Goal: Task Accomplishment & Management: Complete application form

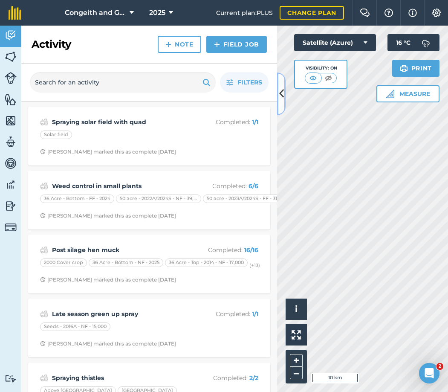
click at [280, 96] on icon at bounding box center [281, 93] width 5 height 15
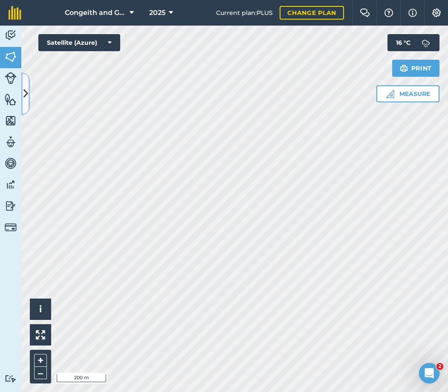
click at [24, 95] on icon at bounding box center [25, 93] width 5 height 15
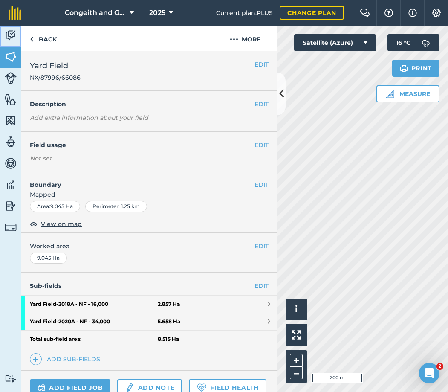
click at [9, 38] on img at bounding box center [11, 35] width 12 height 13
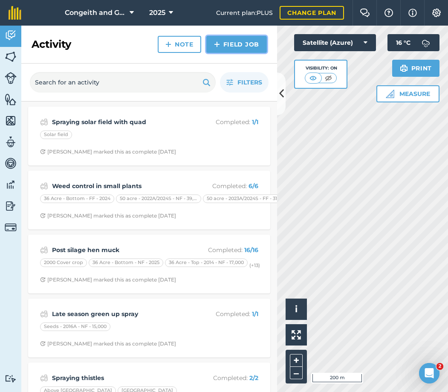
click at [228, 46] on link "Field Job" at bounding box center [236, 44] width 61 height 17
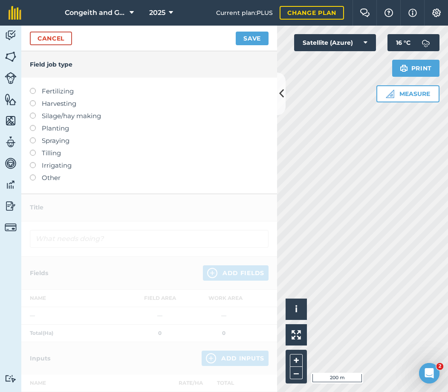
click at [63, 91] on label "Fertilizing" at bounding box center [149, 91] width 239 height 10
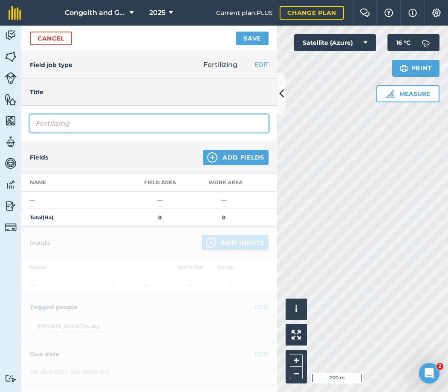
click at [68, 122] on input "Fertilizing" at bounding box center [149, 123] width 239 height 18
click at [35, 123] on input "Fertilizing" at bounding box center [149, 123] width 239 height 18
click at [111, 122] on input "Autumn Fertilizing" at bounding box center [149, 123] width 239 height 18
type input "Autumn Fertilizing large trees"
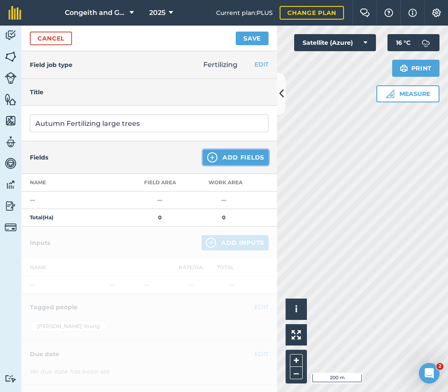
click at [237, 157] on button "Add Fields" at bounding box center [236, 157] width 66 height 15
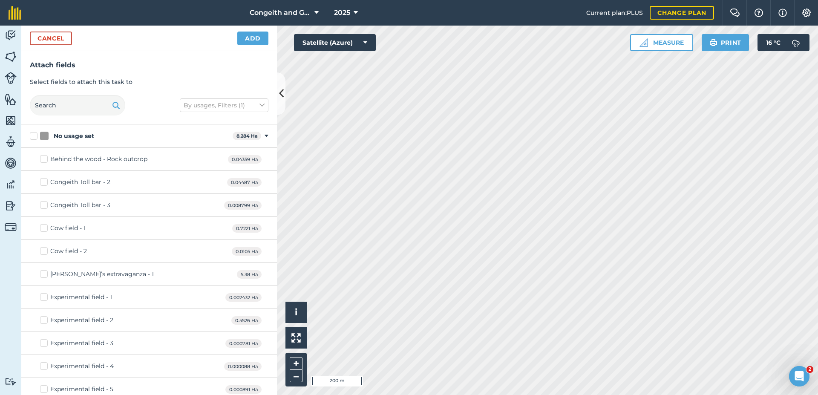
checkbox input "true"
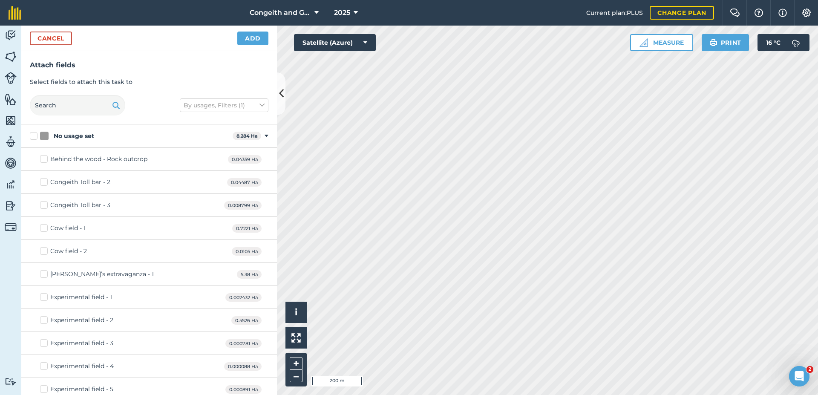
checkbox input "true"
click at [254, 40] on button "Add" at bounding box center [252, 39] width 31 height 14
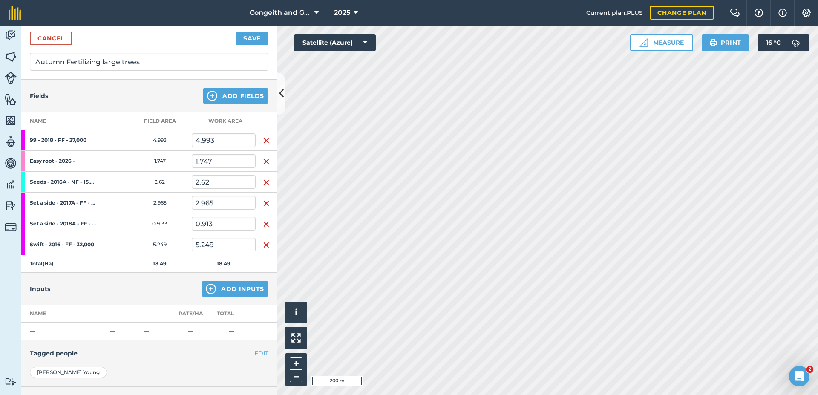
scroll to position [92, 0]
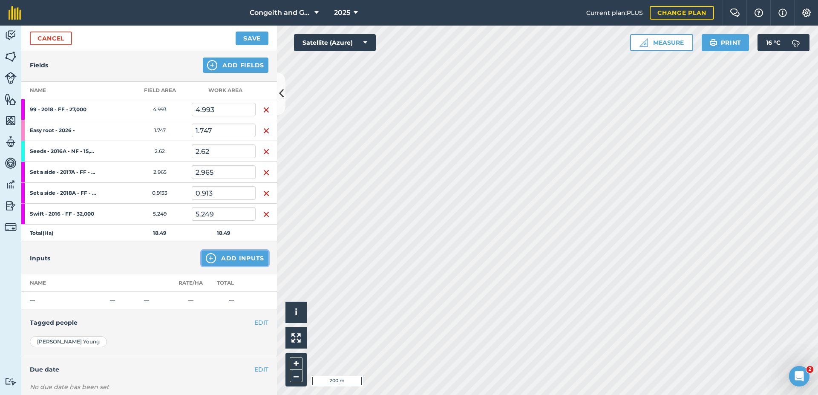
click at [228, 260] on button "Add Inputs" at bounding box center [235, 258] width 67 height 15
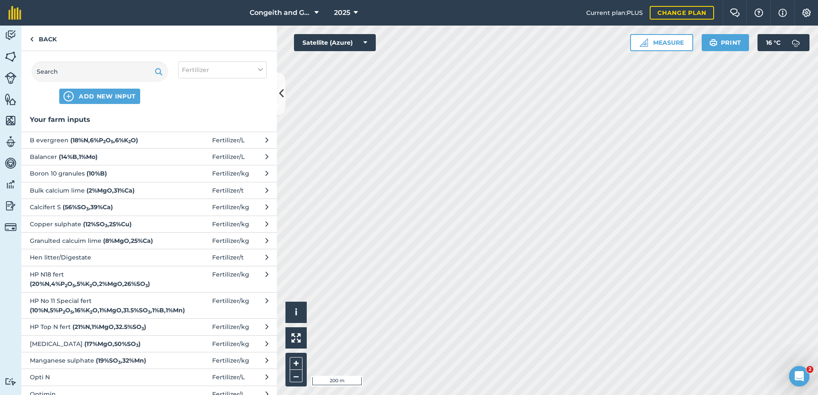
click at [84, 280] on strong "( 20 % N , 4 % P 2 O 5 , 5 % K 2 O , 2 % MgO , 26 % SO 3 )" at bounding box center [90, 284] width 120 height 8
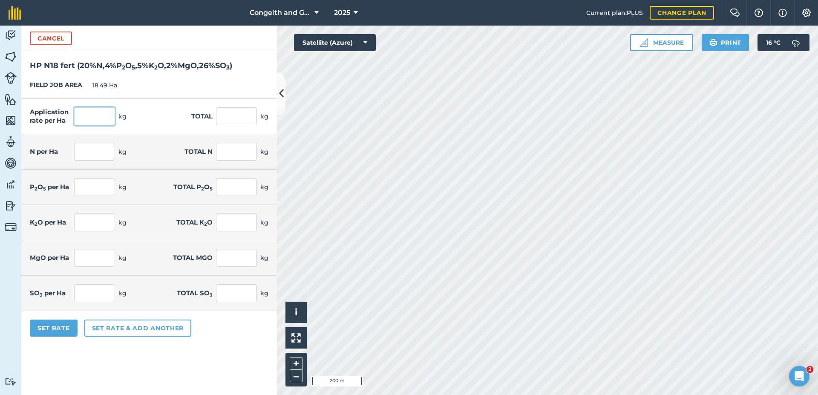
click at [104, 117] on input "text" at bounding box center [94, 116] width 41 height 18
type input "200"
type input "3,698"
type input "40"
type input "739.6"
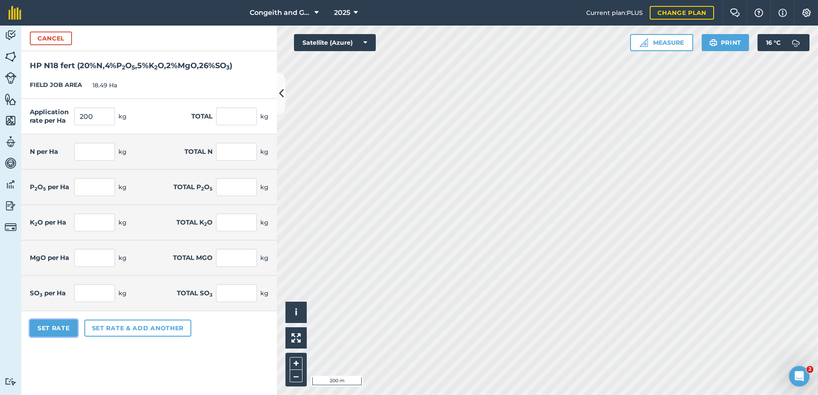
type input "8"
type input "147.92"
type input "10"
type input "184.9"
type input "4"
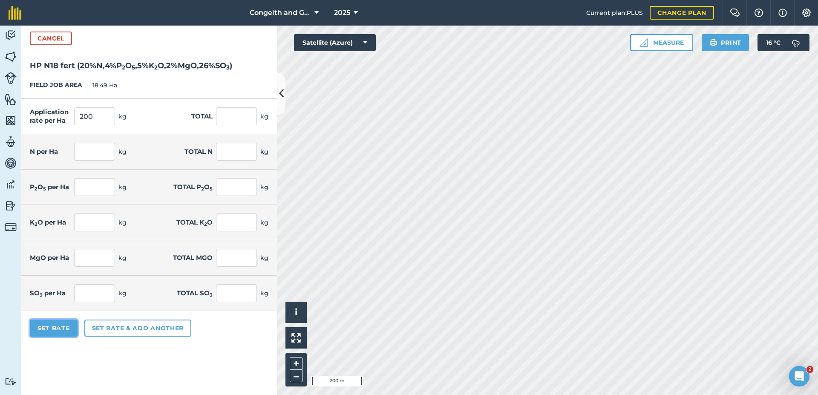
type input "73.96"
type input "52"
type input "961.48"
click at [58, 332] on button "Set Rate" at bounding box center [54, 328] width 48 height 17
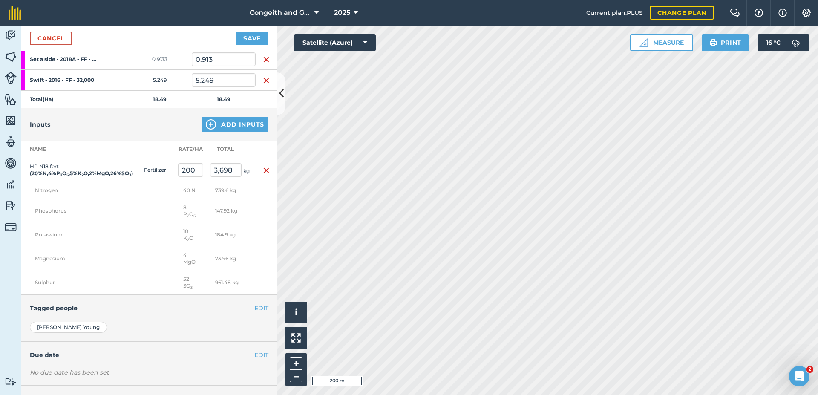
scroll to position [230, 0]
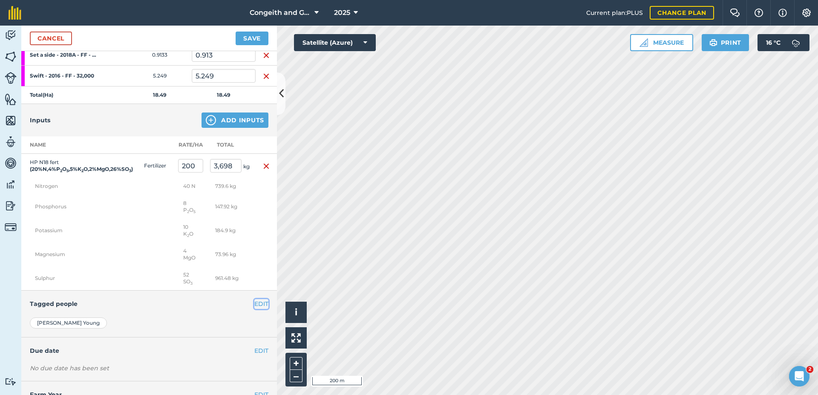
click at [256, 309] on button "EDIT" at bounding box center [261, 303] width 14 height 9
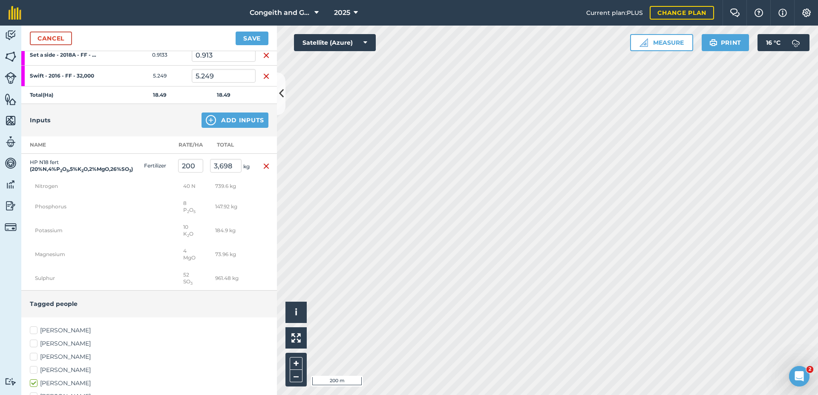
scroll to position [276, 0]
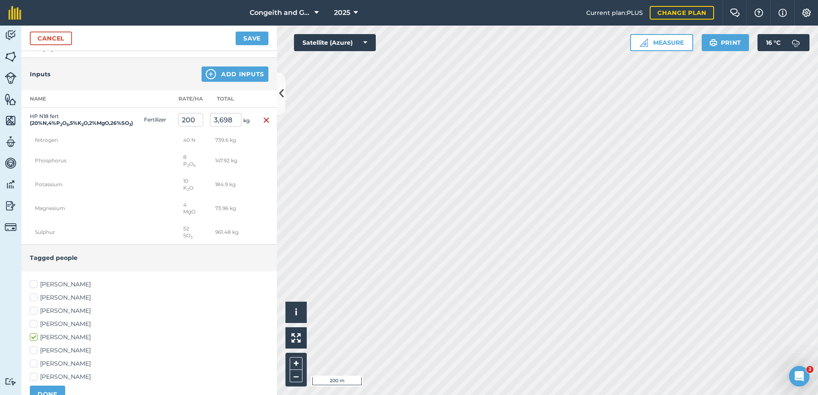
click at [58, 381] on label "[PERSON_NAME]" at bounding box center [149, 376] width 239 height 9
click at [35, 378] on input "[PERSON_NAME]" at bounding box center [33, 375] width 6 height 6
checkbox input "true"
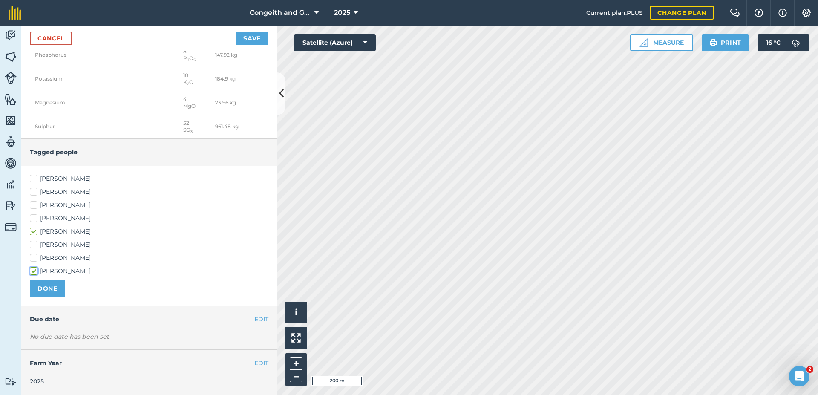
scroll to position [389, 0]
click at [35, 191] on label "[PERSON_NAME]" at bounding box center [149, 192] width 239 height 9
click at [35, 191] on input "[PERSON_NAME]" at bounding box center [33, 191] width 6 height 6
checkbox input "true"
click at [53, 290] on button "DONE" at bounding box center [47, 288] width 35 height 17
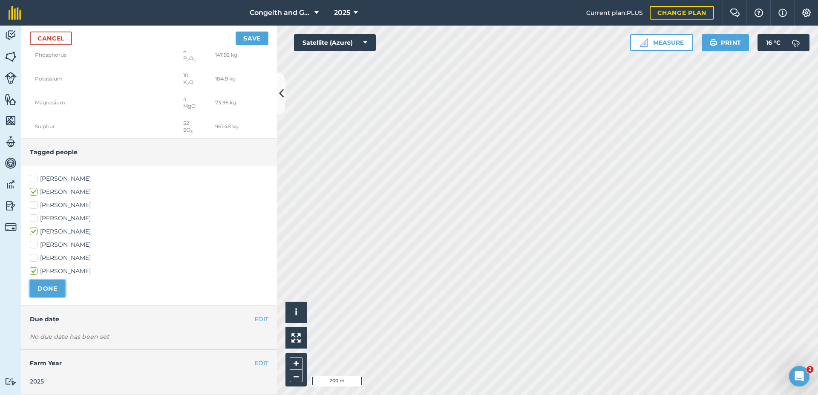
scroll to position [268, 0]
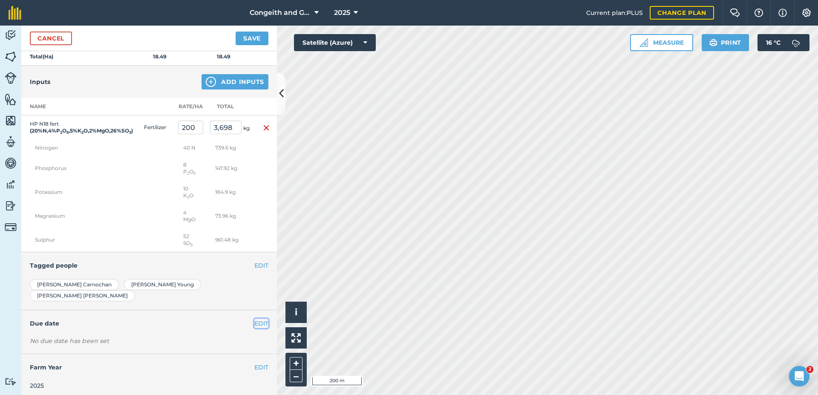
click at [254, 320] on button "EDIT" at bounding box center [261, 323] width 14 height 9
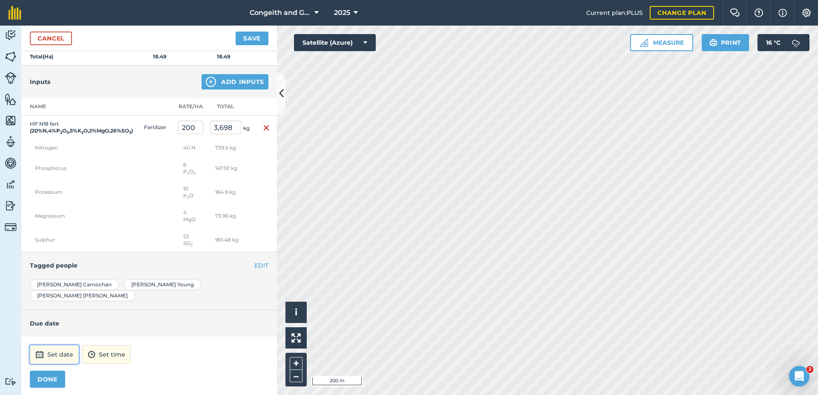
click at [65, 348] on button "Set date" at bounding box center [54, 354] width 49 height 19
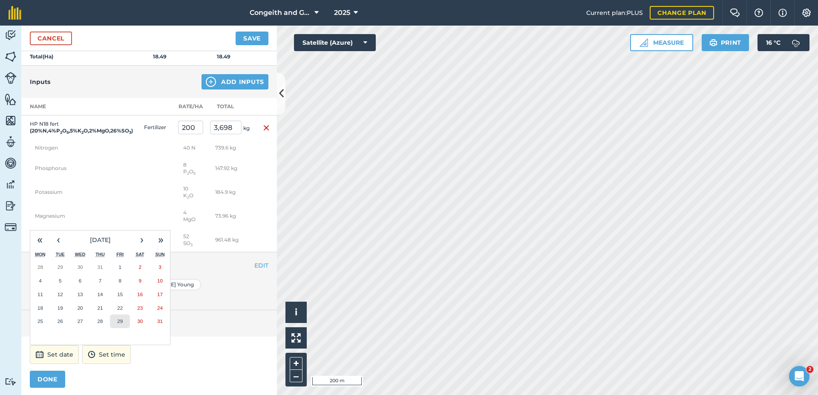
click at [120, 318] on abbr "29" at bounding box center [120, 321] width 6 height 6
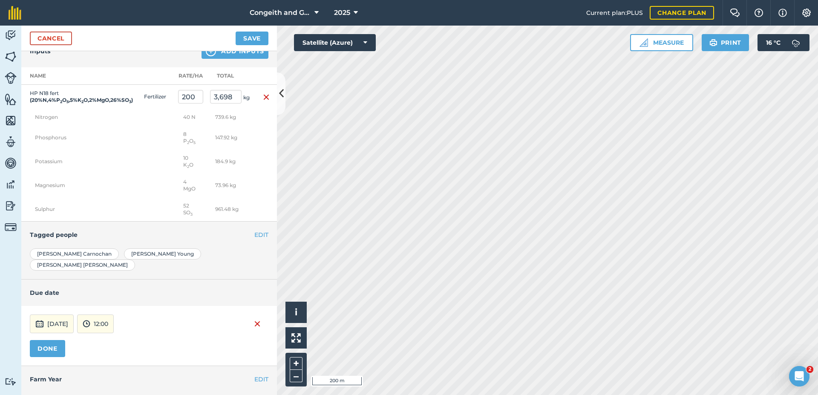
scroll to position [311, 0]
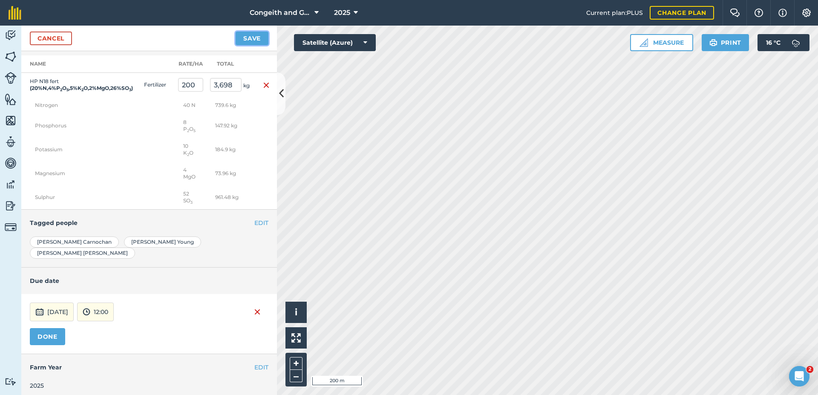
click at [245, 45] on button "Save" at bounding box center [252, 39] width 33 height 14
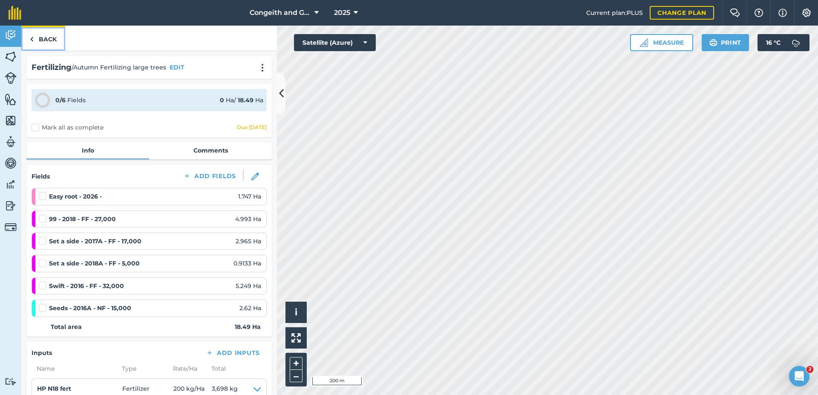
click at [46, 38] on link "Back" at bounding box center [43, 38] width 44 height 25
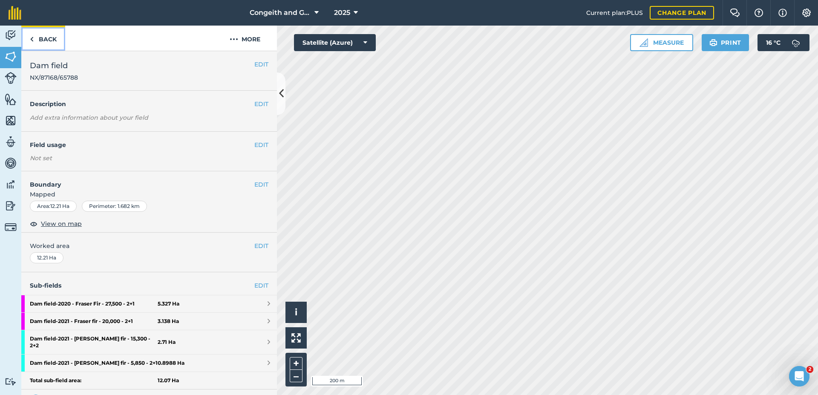
click at [48, 40] on link "Back" at bounding box center [43, 38] width 44 height 25
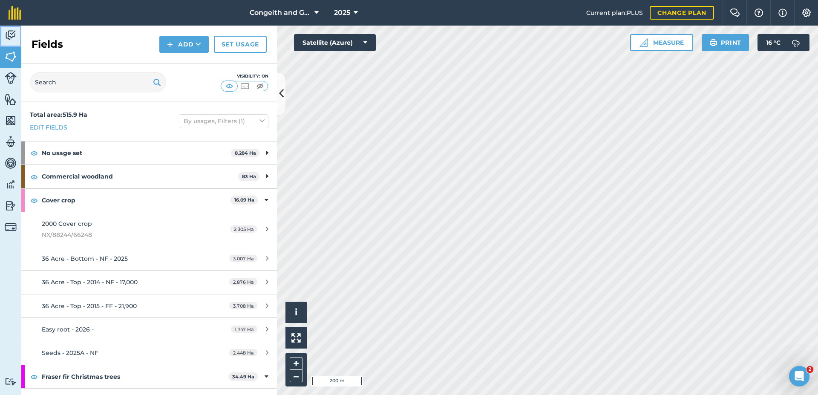
click at [14, 35] on img at bounding box center [11, 35] width 12 height 13
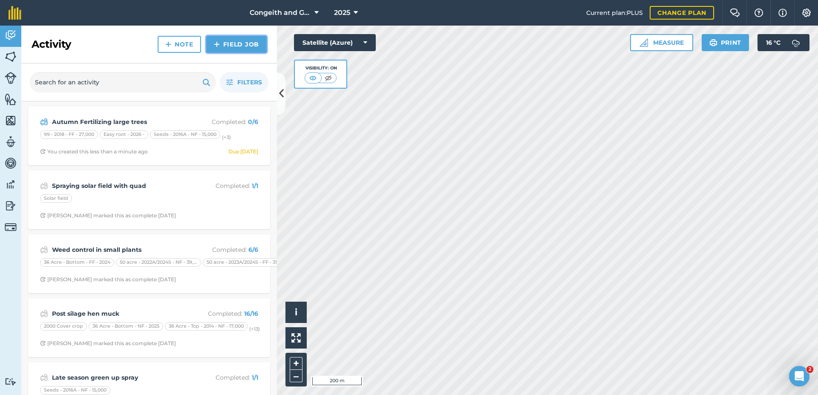
click at [230, 46] on link "Field Job" at bounding box center [236, 44] width 61 height 17
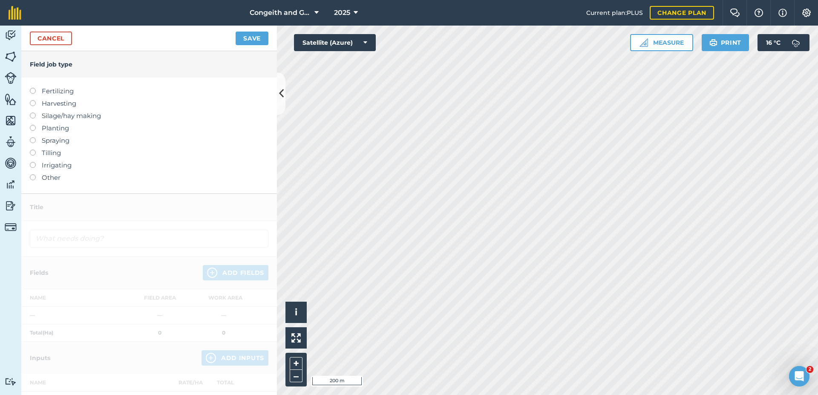
click at [72, 89] on label "Fertilizing" at bounding box center [149, 91] width 239 height 10
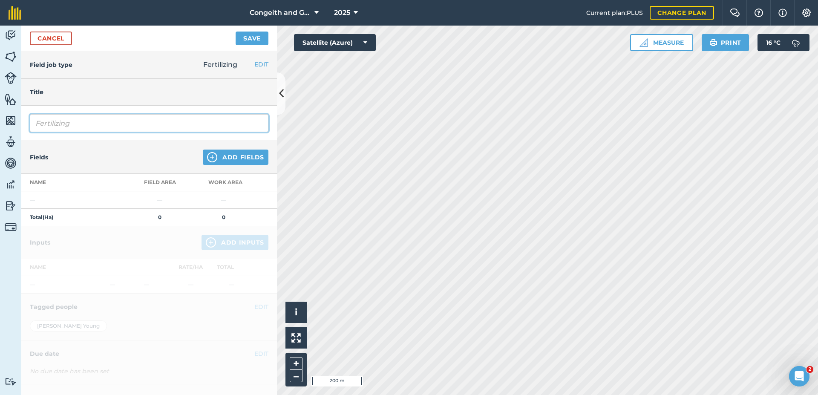
click at [38, 125] on input "Fertilizing" at bounding box center [149, 123] width 239 height 18
type input "Autumn Fertilizing Medium trees"
click at [228, 157] on button "Add Fields" at bounding box center [236, 157] width 66 height 15
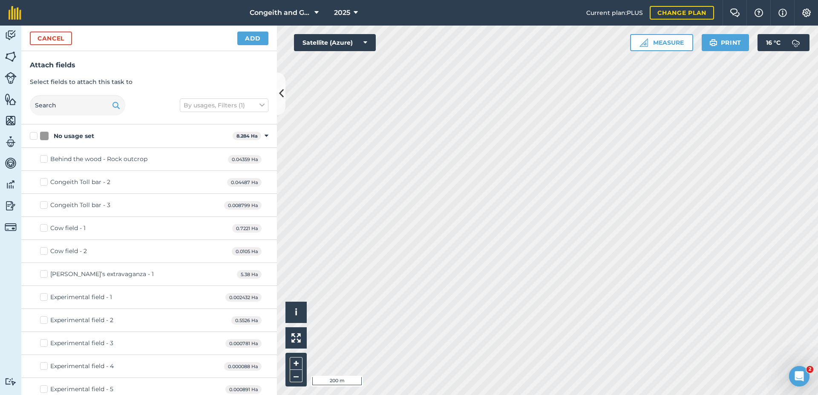
checkbox input "true"
click at [251, 39] on button "Add" at bounding box center [252, 39] width 31 height 14
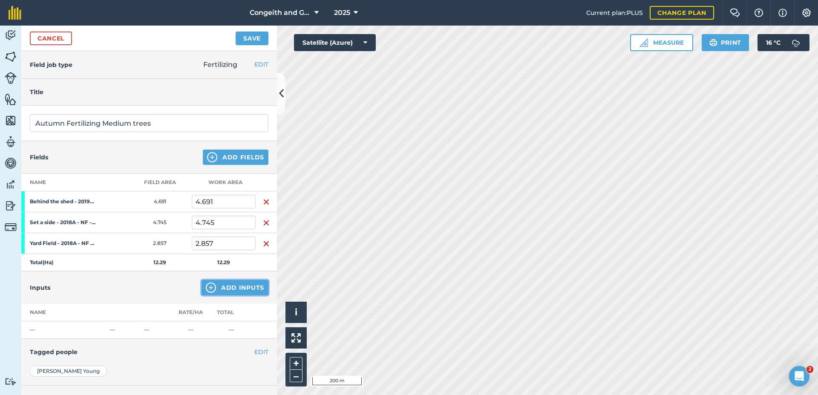
click at [210, 289] on button "Add Inputs" at bounding box center [235, 287] width 67 height 15
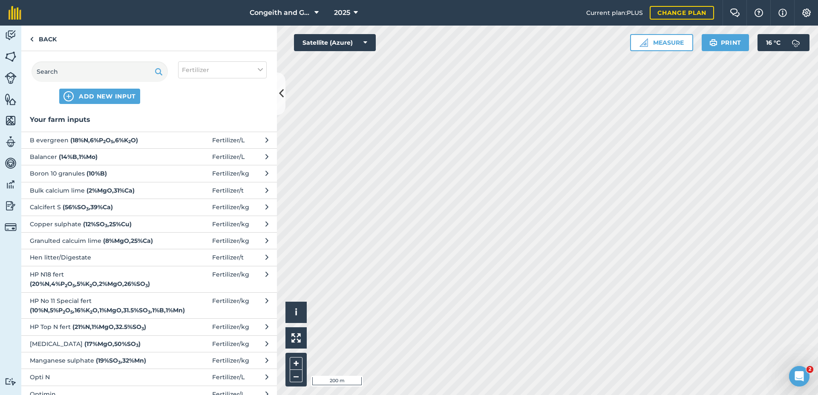
click at [99, 280] on strong "( 20 % N , 4 % P 2 O 5 , 5 % K 2 O , 2 % MgO , 26 % SO 3 )" at bounding box center [90, 284] width 120 height 8
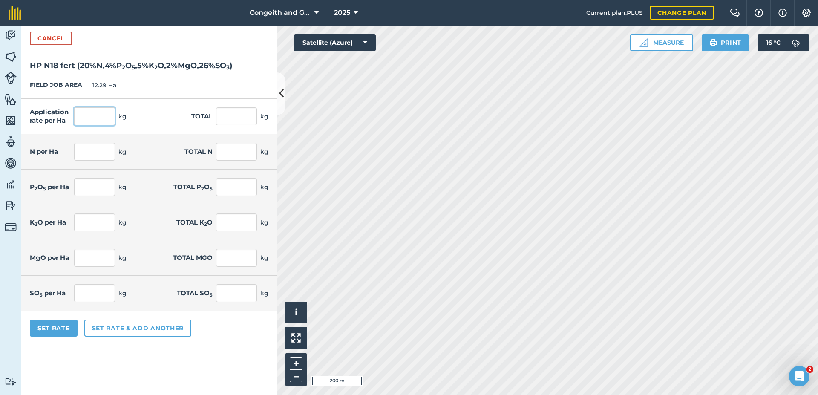
click at [93, 118] on input "text" at bounding box center [94, 116] width 41 height 18
type input "150"
type input "1,843.5"
type input "30"
type input "368.7"
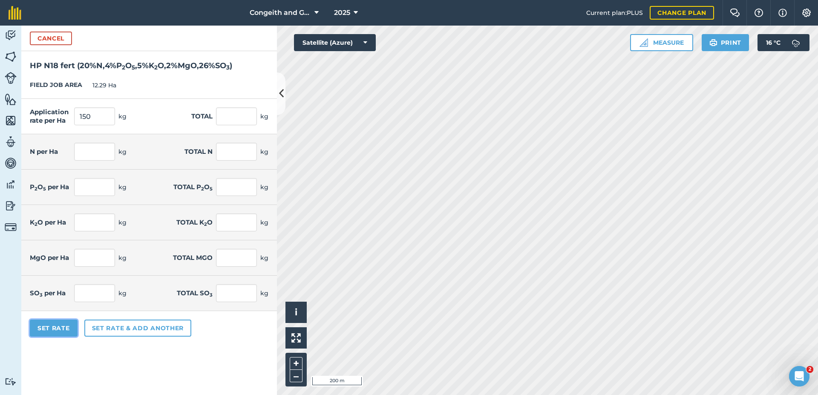
type input "6"
type input "73.74"
type input "7.5"
type input "92.175"
type input "3"
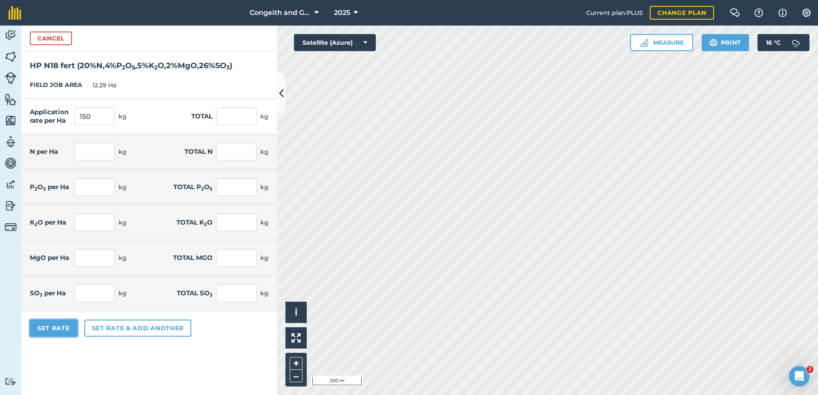
type input "36.87"
type input "39"
type input "479.31"
click at [56, 331] on button "Set Rate" at bounding box center [54, 328] width 48 height 17
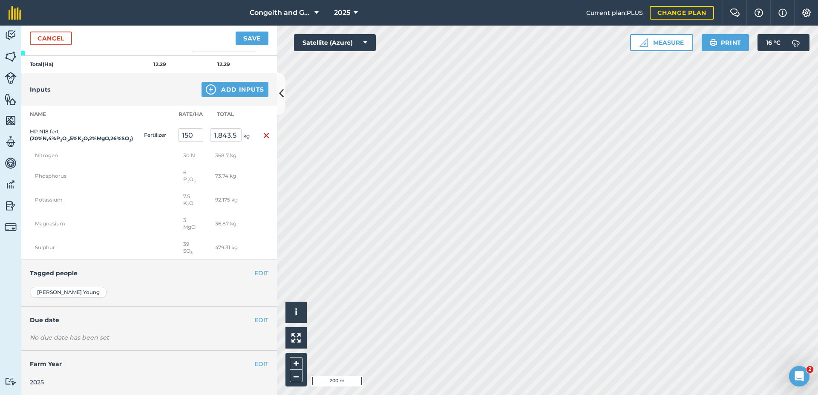
scroll to position [206, 0]
click at [258, 272] on button "EDIT" at bounding box center [261, 272] width 14 height 9
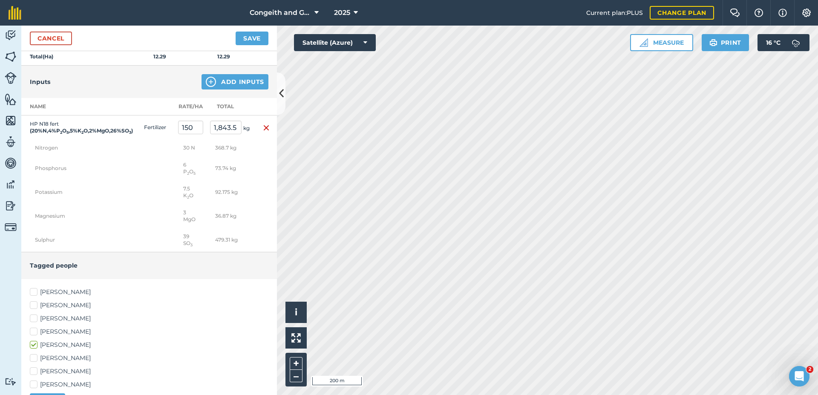
click at [61, 389] on label "[PERSON_NAME]" at bounding box center [149, 384] width 239 height 9
click at [35, 386] on input "[PERSON_NAME]" at bounding box center [33, 383] width 6 height 6
checkbox input "true"
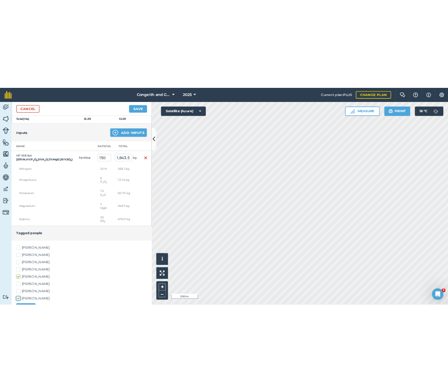
scroll to position [326, 0]
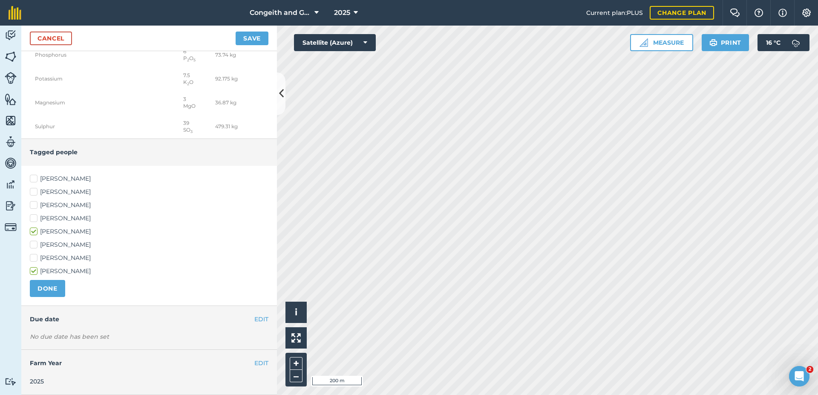
click at [247, 318] on h4 "Due date" at bounding box center [149, 319] width 239 height 9
click at [258, 317] on button "EDIT" at bounding box center [261, 319] width 14 height 9
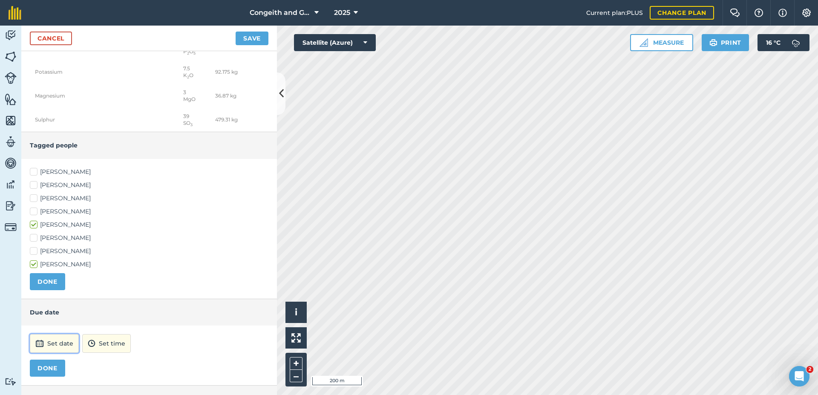
click at [52, 353] on button "Set date" at bounding box center [54, 343] width 49 height 19
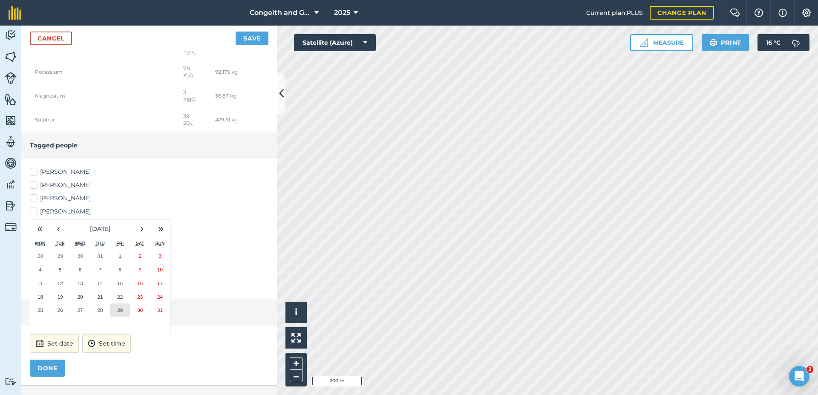
click at [121, 313] on abbr "29" at bounding box center [120, 310] width 6 height 6
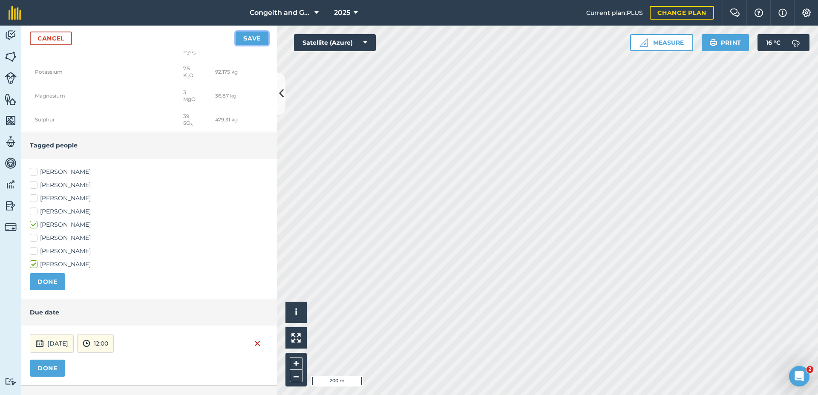
drag, startPoint x: 241, startPoint y: 41, endPoint x: 243, endPoint y: 46, distance: 5.0
click at [242, 41] on button "Save" at bounding box center [252, 39] width 33 height 14
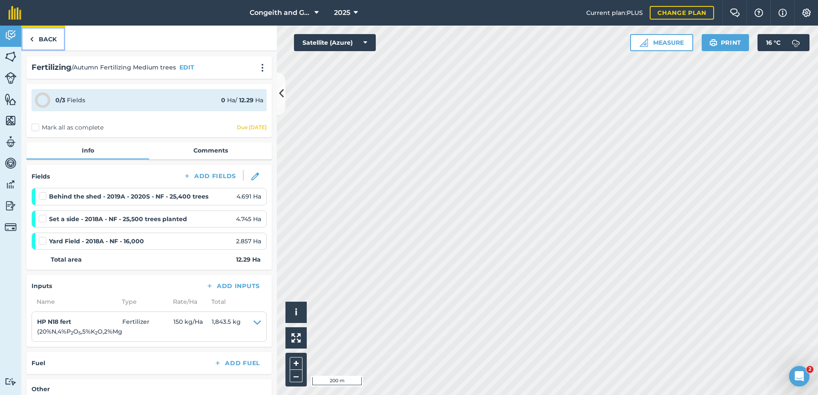
click at [35, 35] on link "Back" at bounding box center [43, 38] width 44 height 25
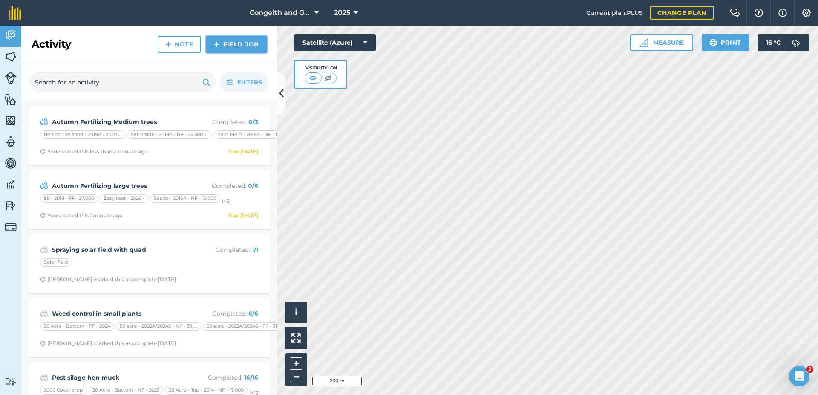
click at [236, 43] on link "Field Job" at bounding box center [236, 44] width 61 height 17
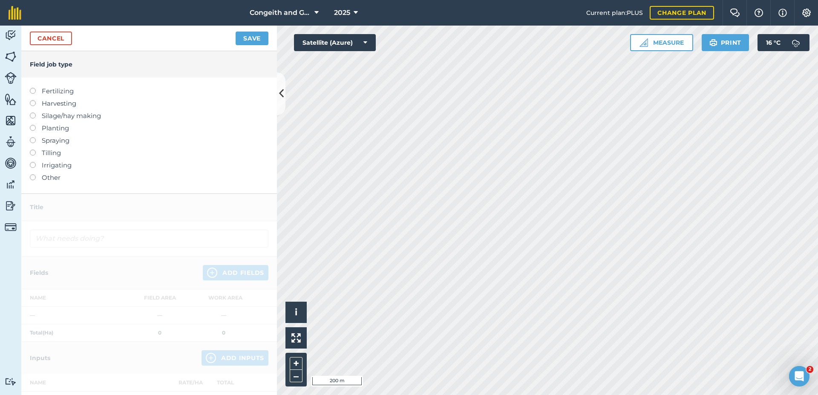
click at [58, 91] on label "Fertilizing" at bounding box center [149, 91] width 239 height 10
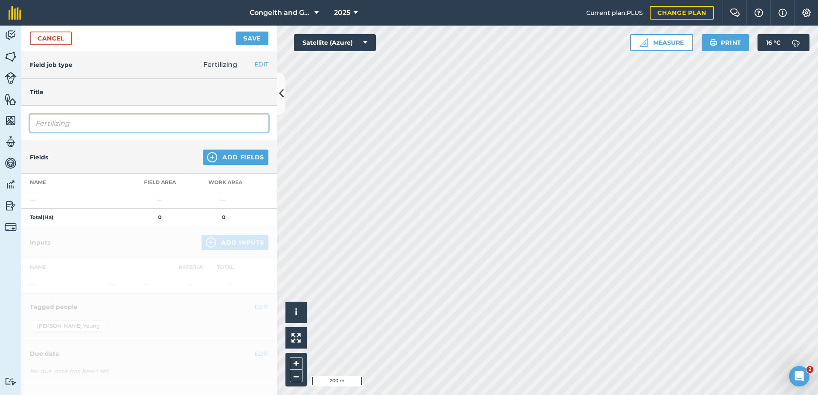
click at [36, 123] on input "Fertilizing" at bounding box center [149, 123] width 239 height 18
type input "Autumn Fertilizing small trees"
click at [220, 157] on button "Add Fields" at bounding box center [236, 157] width 66 height 15
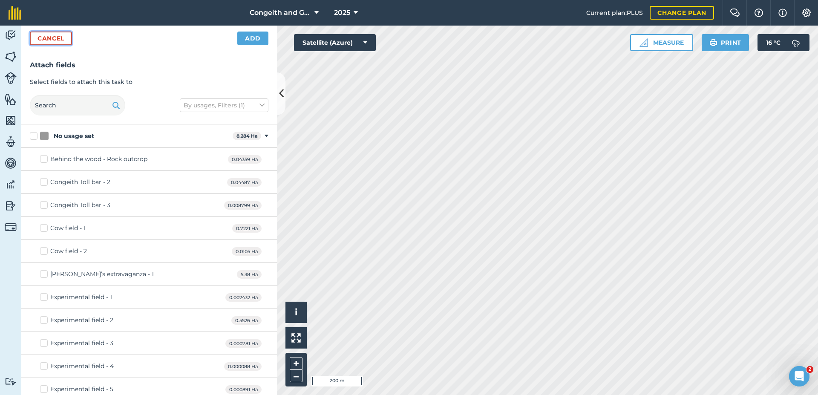
click at [55, 41] on button "Cancel" at bounding box center [51, 39] width 42 height 14
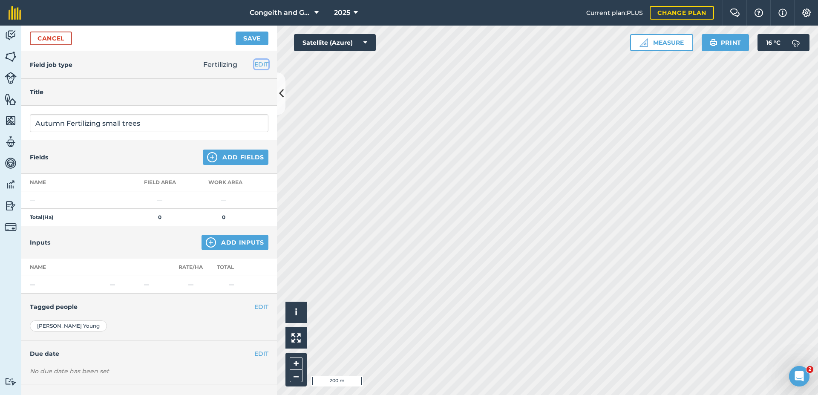
click at [254, 61] on button "EDIT" at bounding box center [261, 64] width 14 height 9
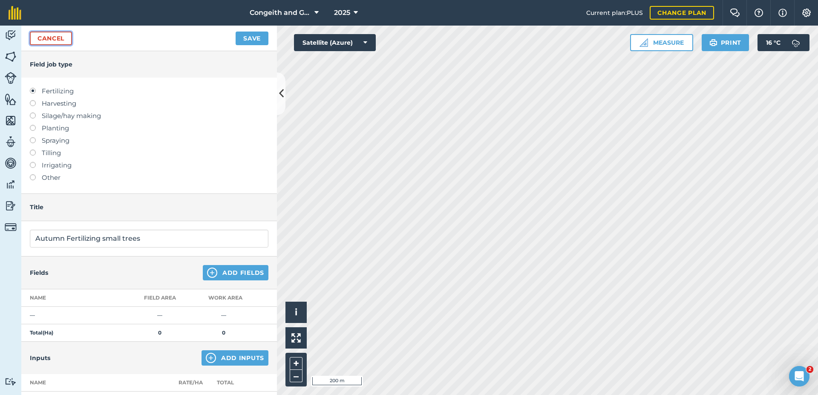
click at [52, 35] on link "Cancel" at bounding box center [51, 39] width 42 height 14
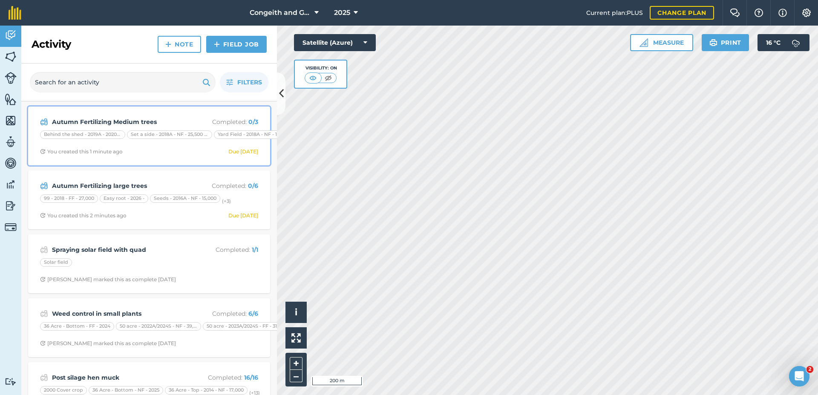
click at [144, 121] on strong "Autumn Fertilizing Medium trees" at bounding box center [119, 121] width 135 height 9
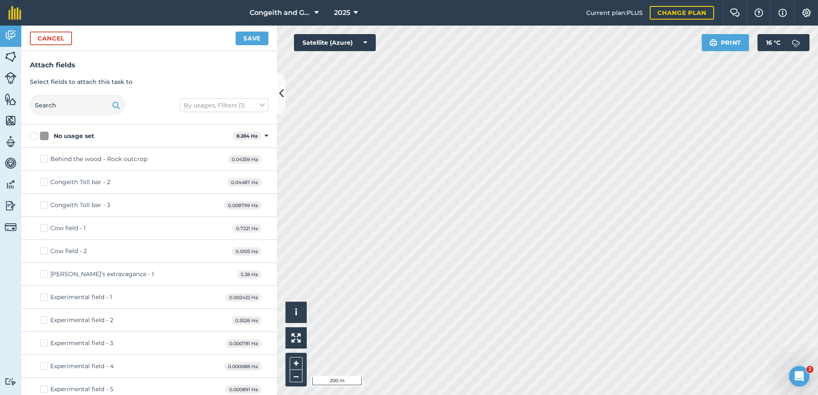
checkbox input "true"
click at [256, 40] on button "Save" at bounding box center [252, 39] width 33 height 14
